Goal: Information Seeking & Learning: Find specific fact

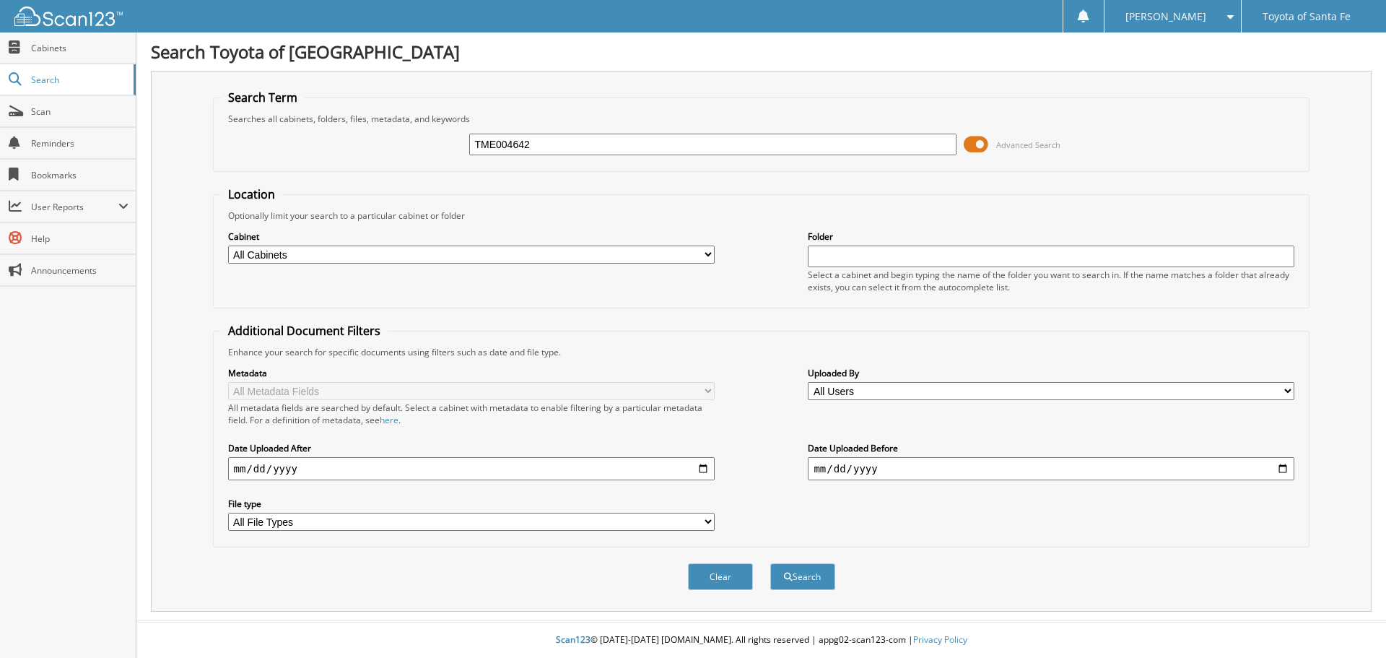
type input "TME004642"
click at [770, 563] on button "Search" at bounding box center [802, 576] width 65 height 27
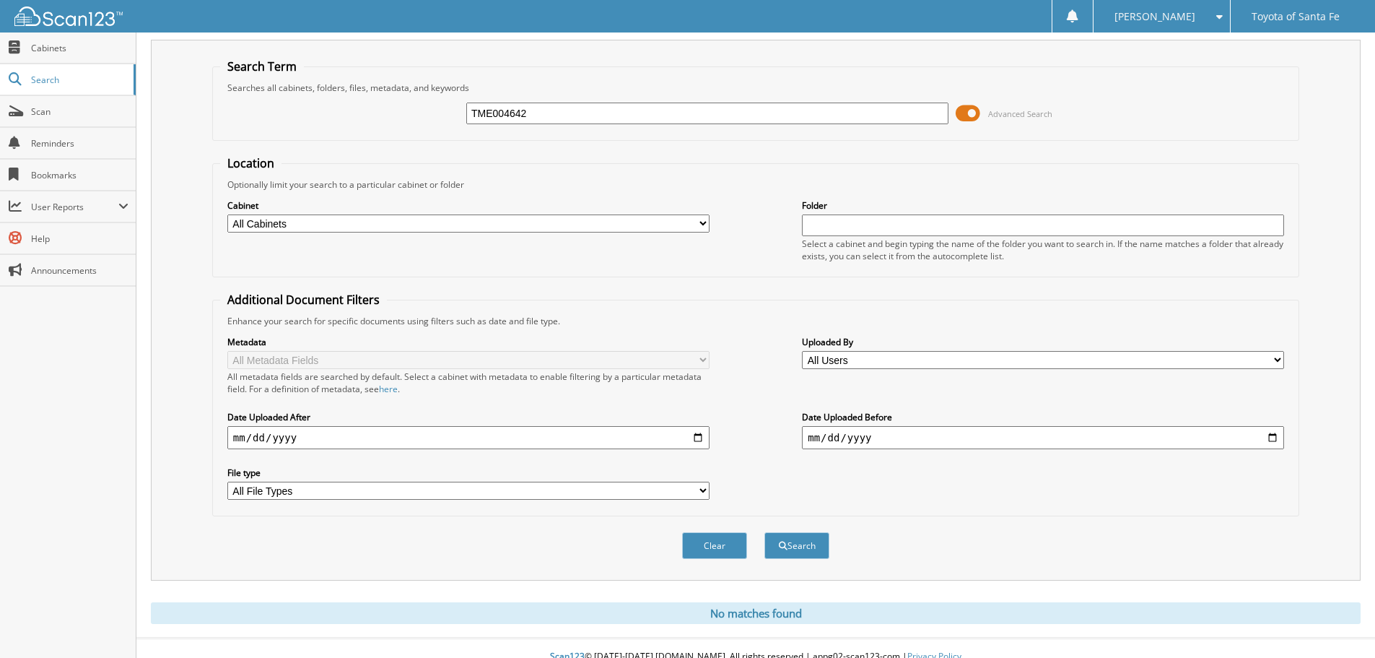
scroll to position [48, 0]
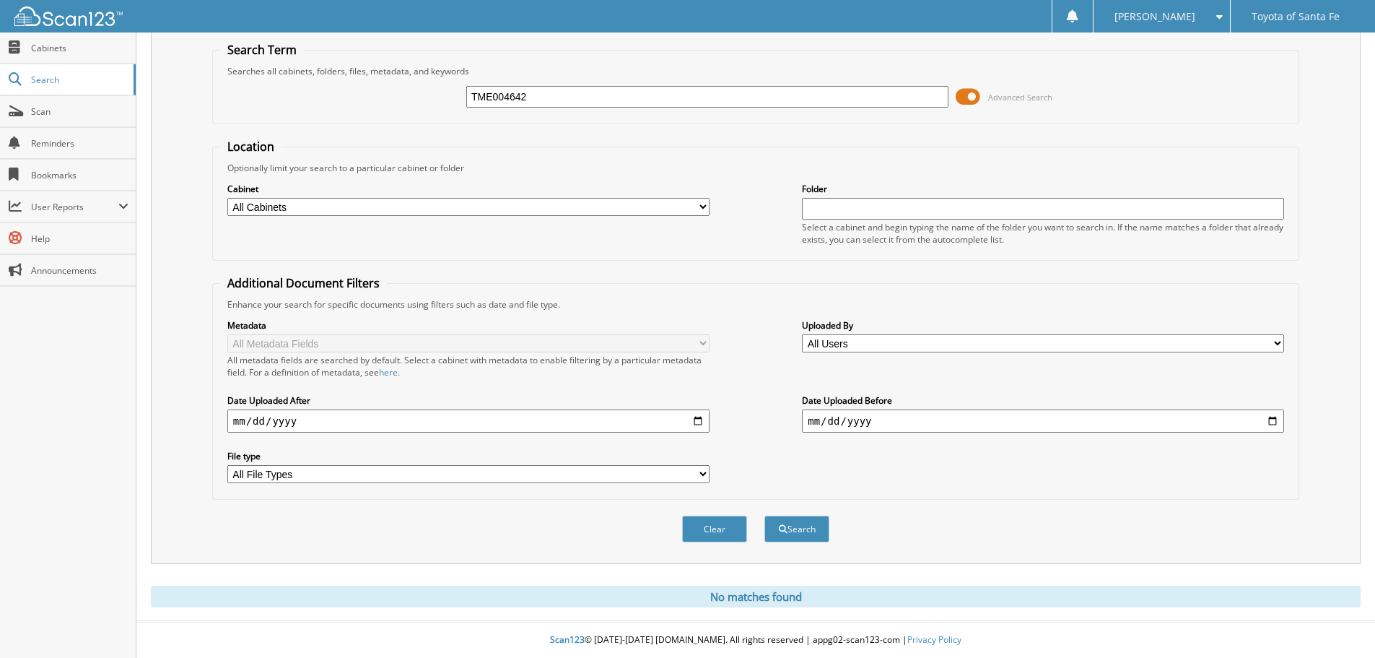
click at [561, 92] on input "TME004642" at bounding box center [707, 97] width 482 height 22
click at [765, 516] on button "Search" at bounding box center [797, 529] width 65 height 27
